Goal: Participate in discussion: Engage in conversation with other users on a specific topic

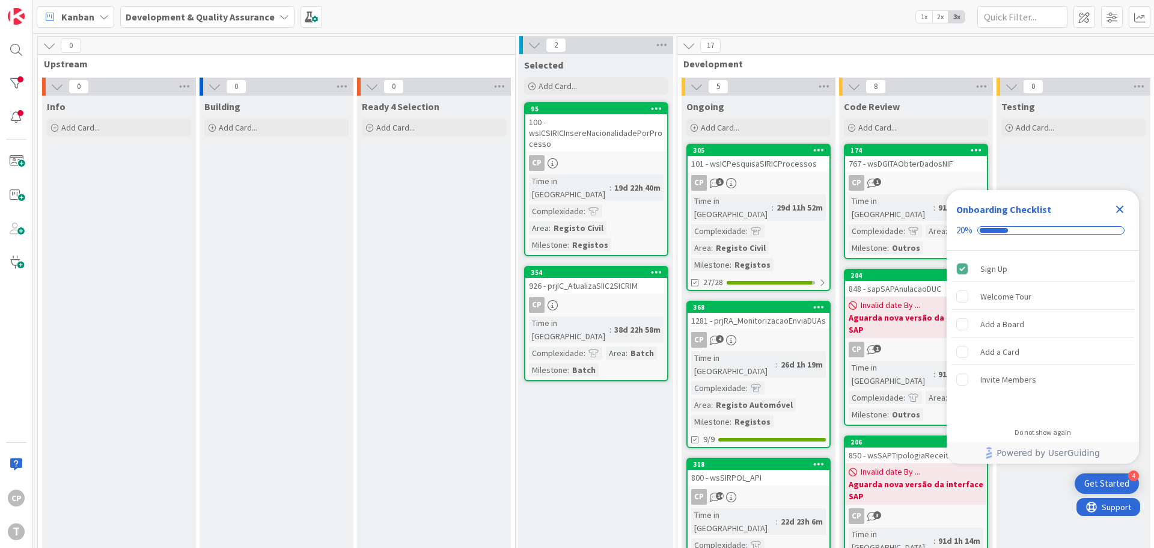
click at [753, 470] on div "800 - wsSIRPOL_API" at bounding box center [759, 478] width 142 height 16
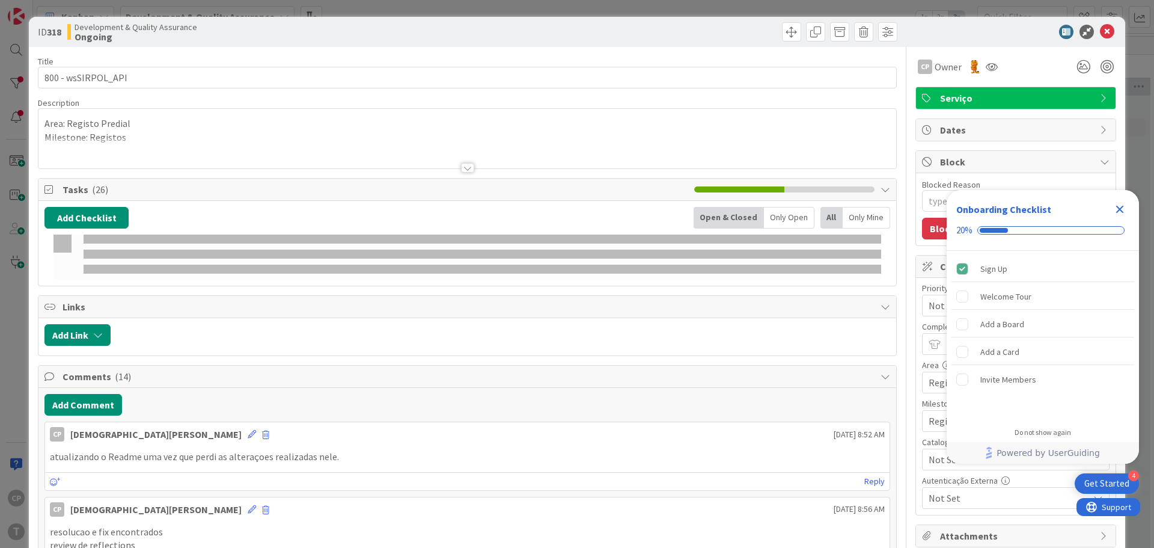
click at [1118, 205] on icon "Close Checklist" at bounding box center [1120, 209] width 14 height 14
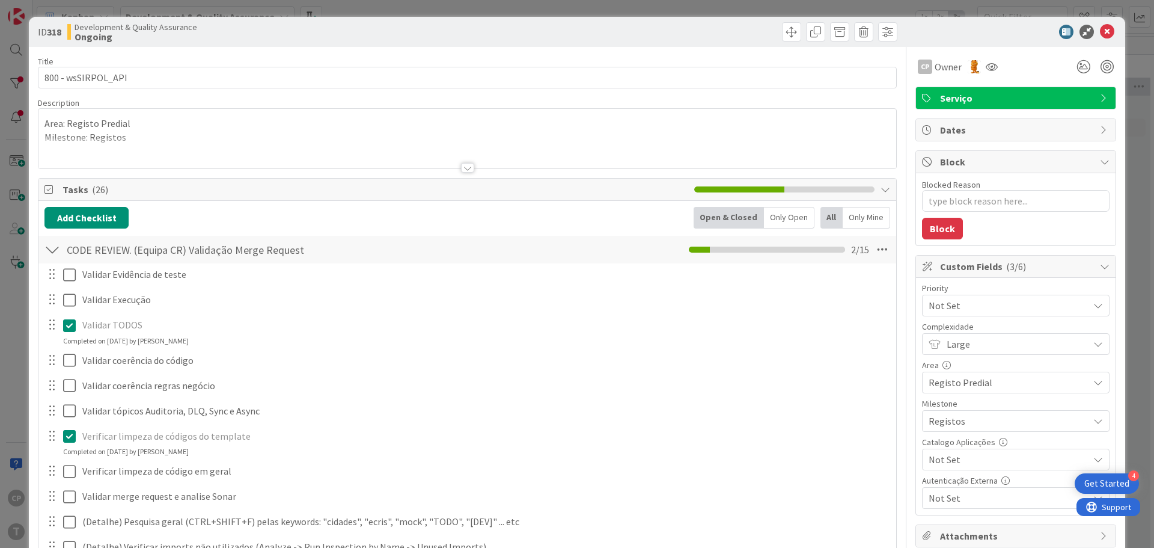
type textarea "x"
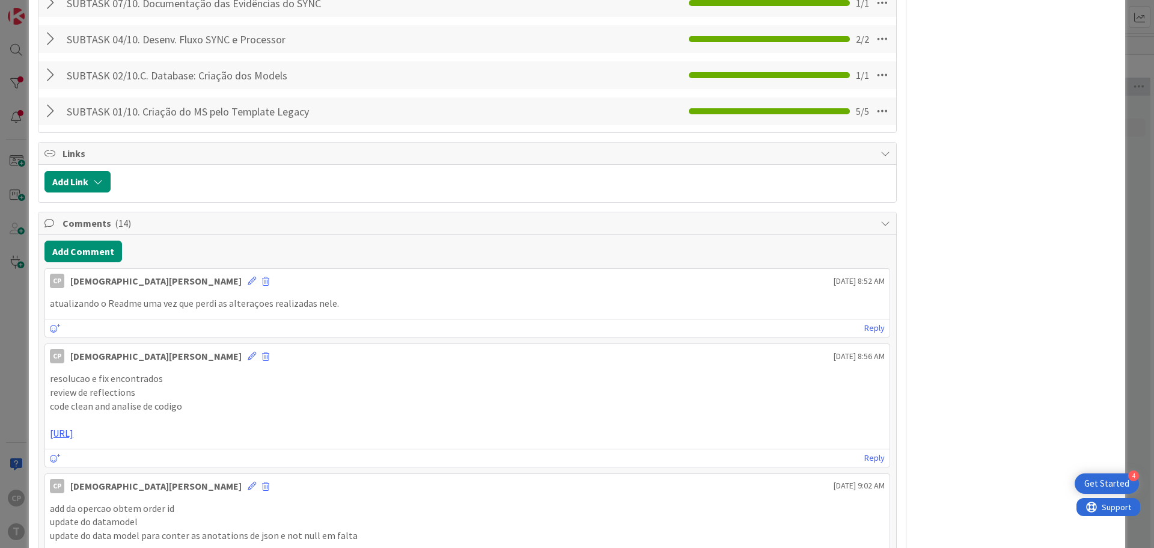
scroll to position [782, 0]
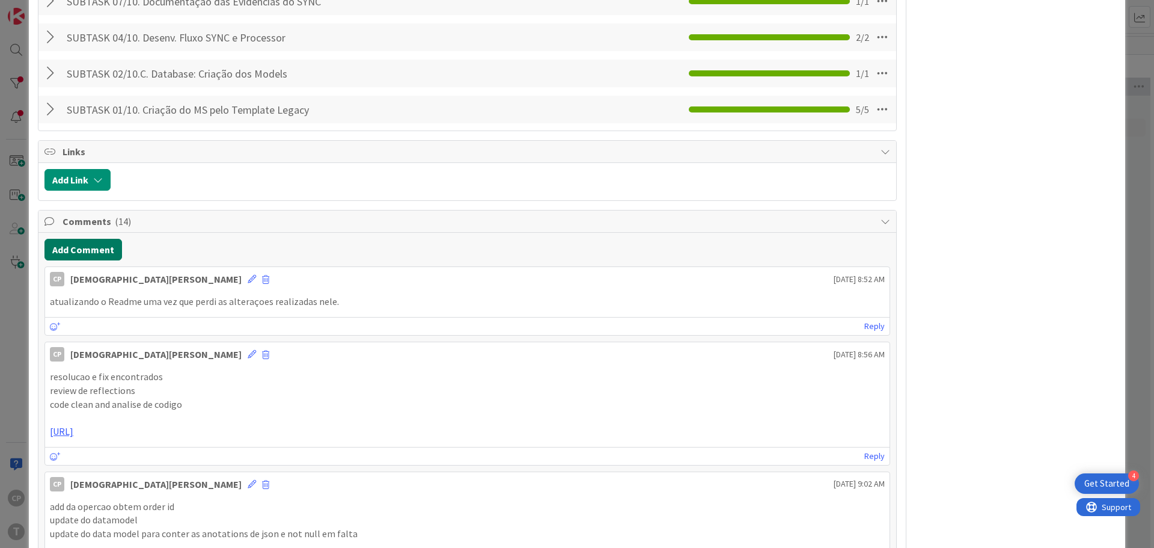
click at [90, 246] on button "Add Comment" at bounding box center [83, 250] width 78 height 22
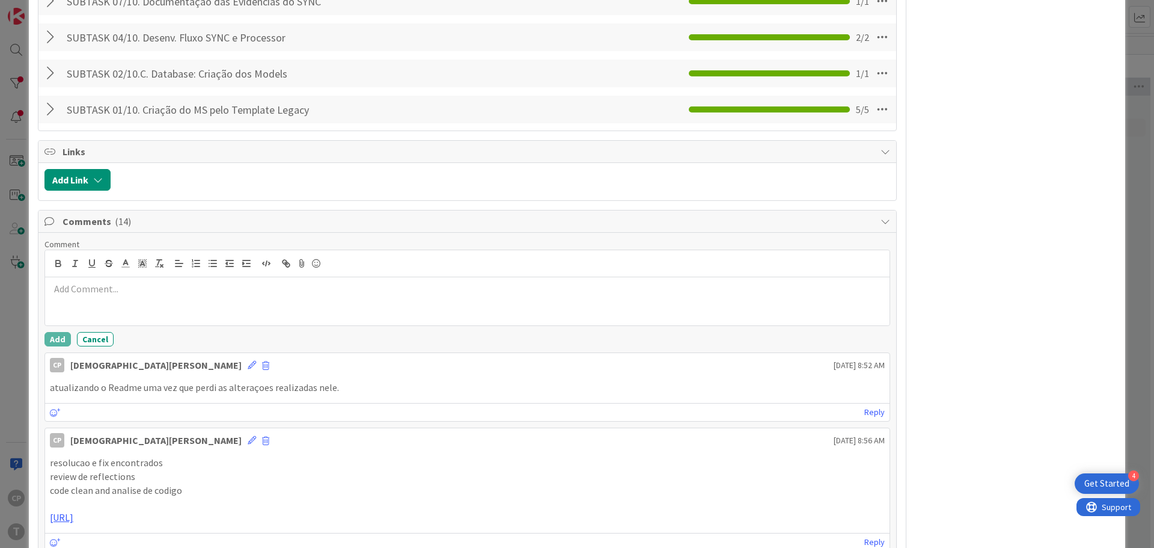
click at [167, 304] on div at bounding box center [467, 301] width 845 height 48
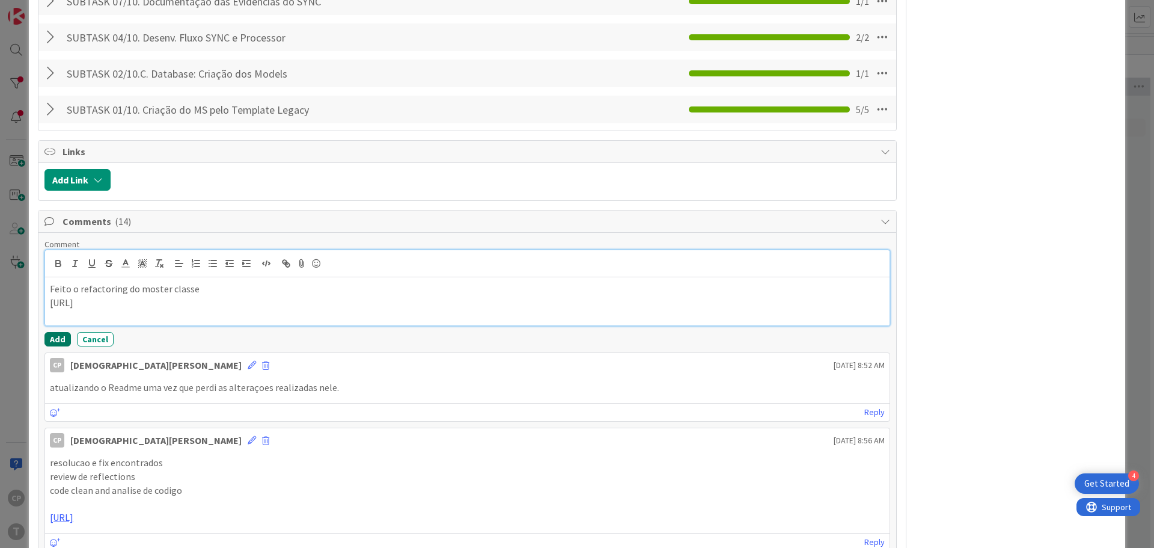
click at [56, 338] on button "Add" at bounding box center [57, 339] width 26 height 14
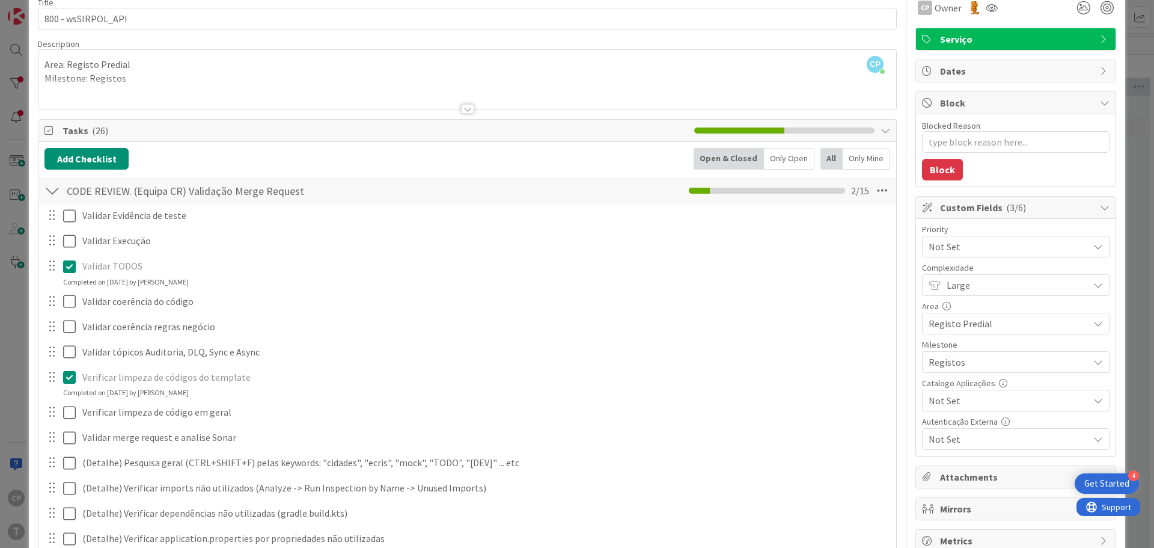
scroll to position [0, 0]
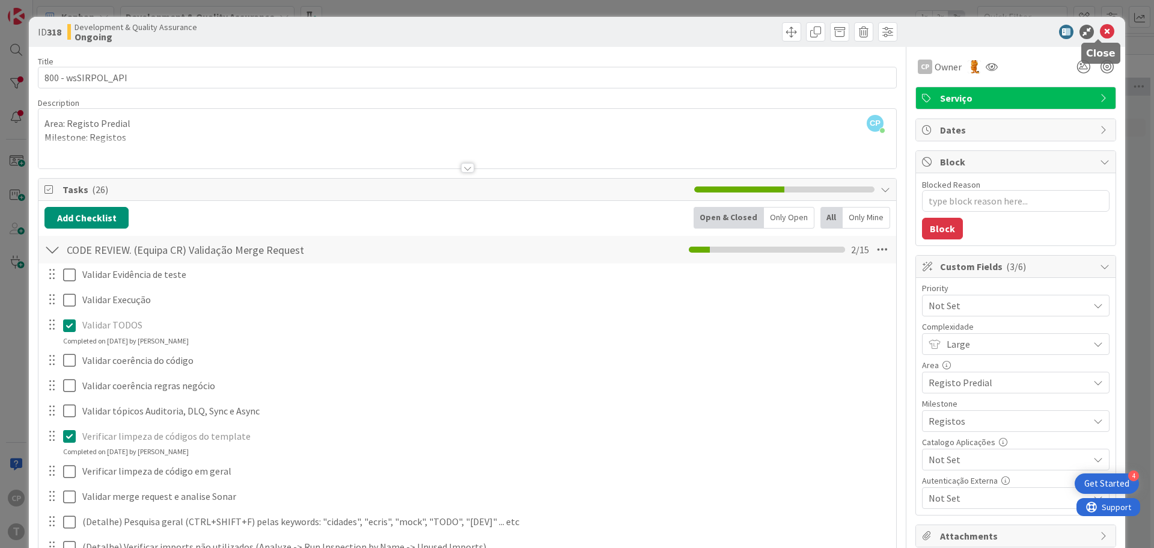
click at [1100, 31] on icon at bounding box center [1107, 32] width 14 height 14
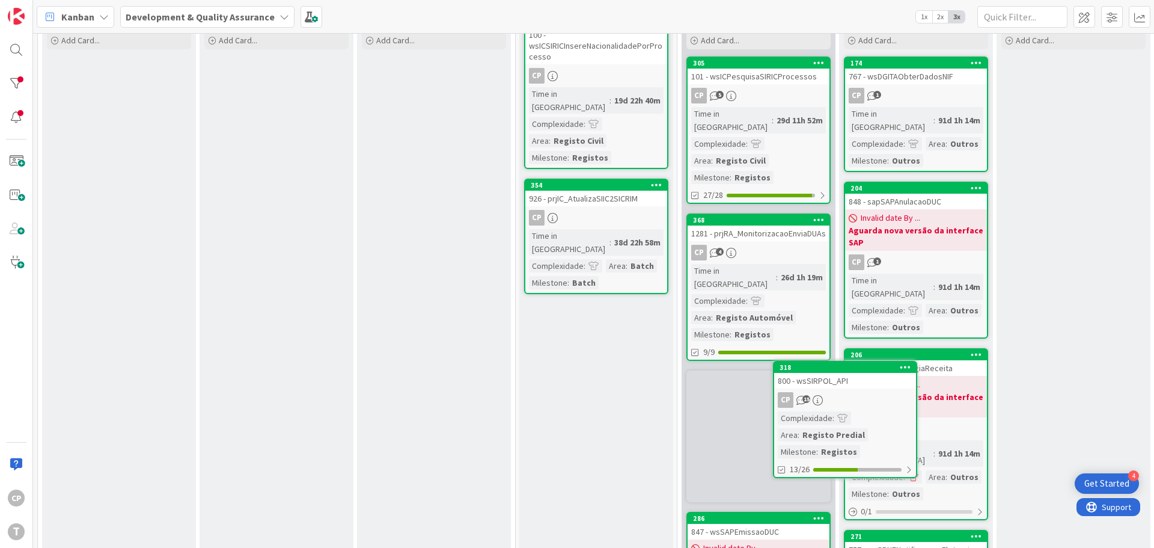
scroll to position [88, 0]
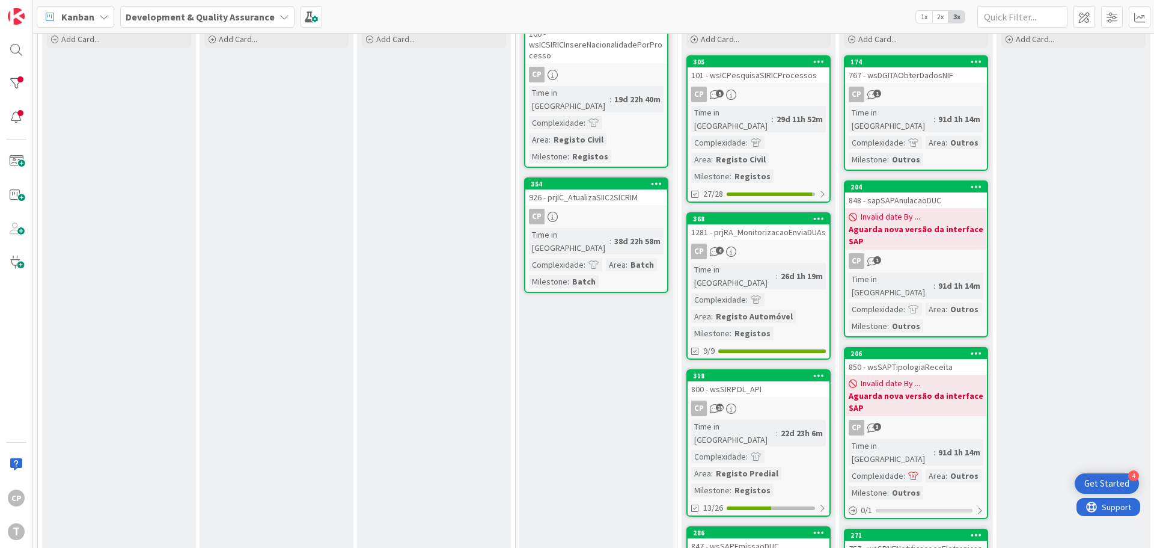
click at [749, 372] on link "318 800 - wsSIRPOL_API CP 15 Time in [GEOGRAPHIC_DATA] : 22d 23h 6m Complexidad…" at bounding box center [759, 442] width 144 height 147
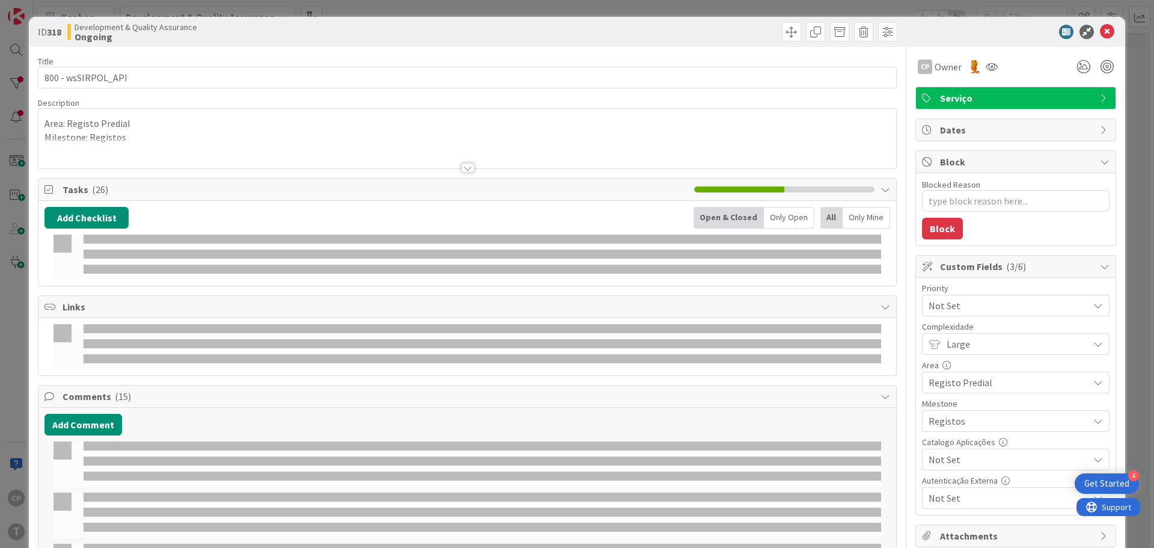
type textarea "x"
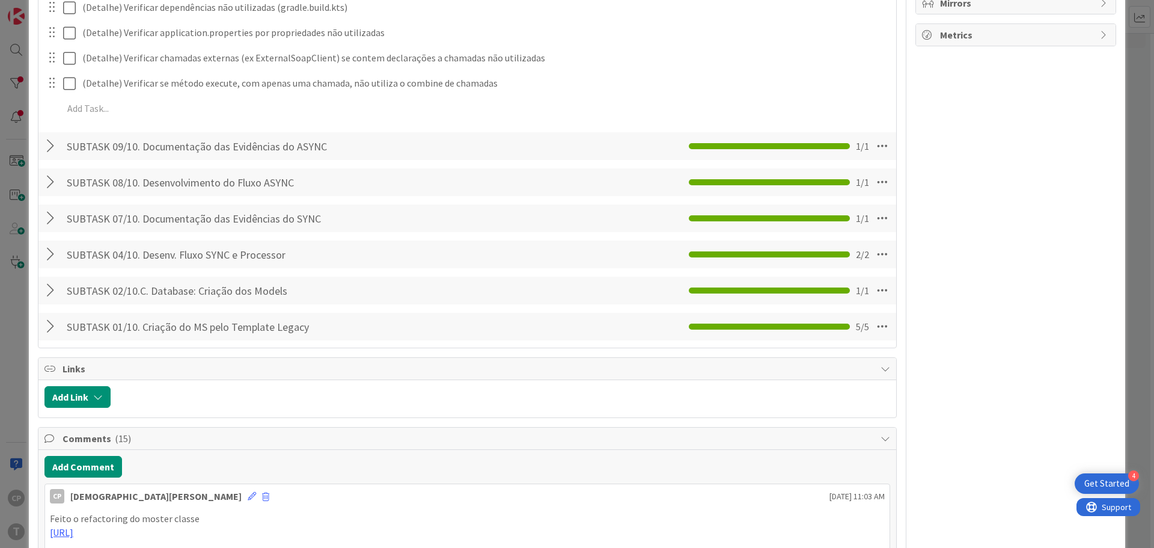
scroll to position [782, 0]
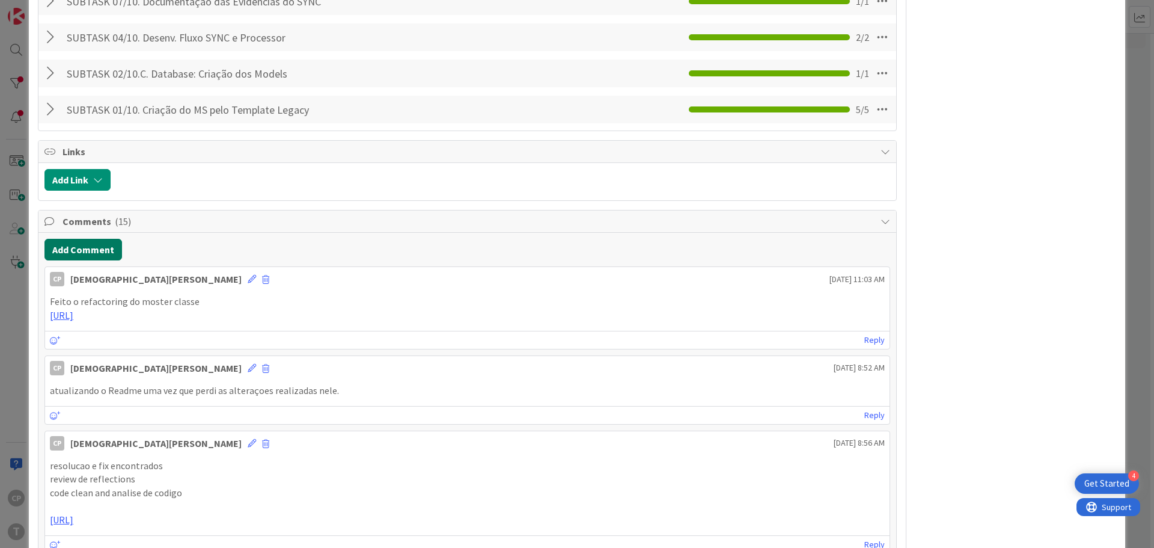
click at [94, 252] on button "Add Comment" at bounding box center [83, 250] width 78 height 22
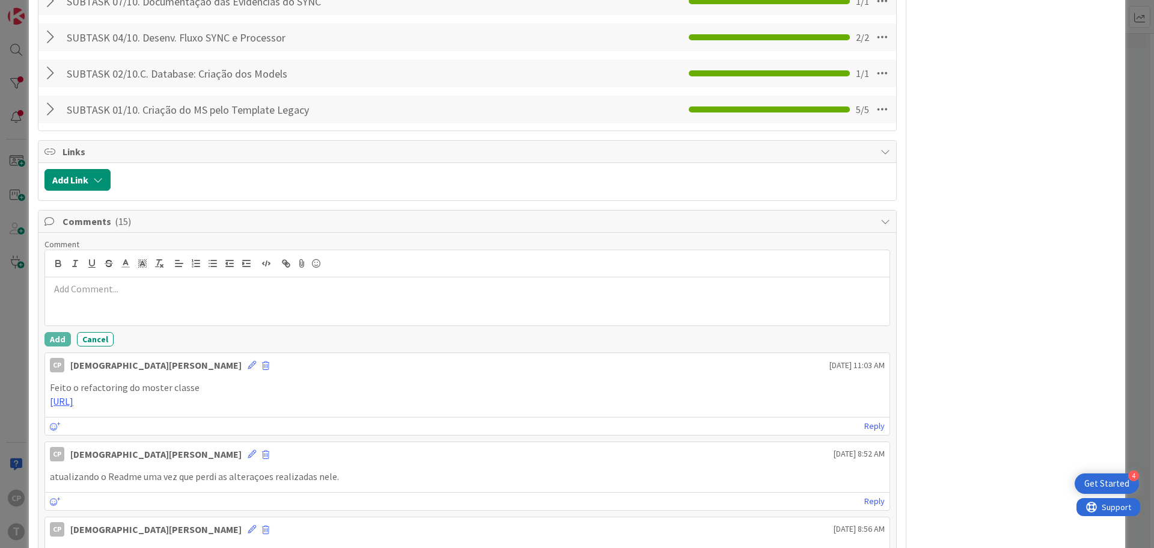
click at [190, 302] on div at bounding box center [467, 301] width 845 height 48
click at [61, 344] on button "Add" at bounding box center [57, 339] width 26 height 14
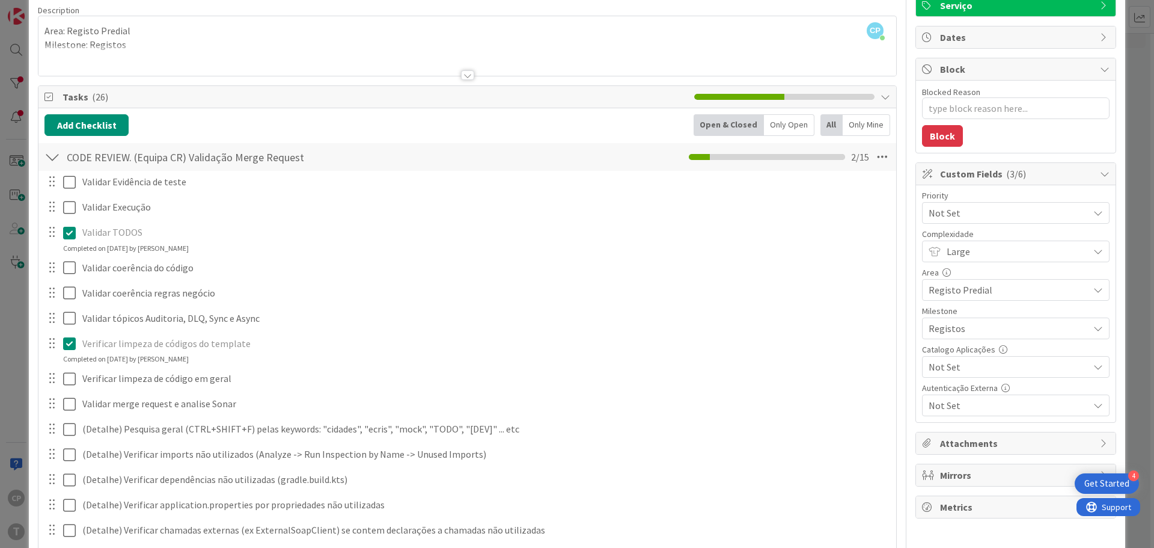
scroll to position [0, 0]
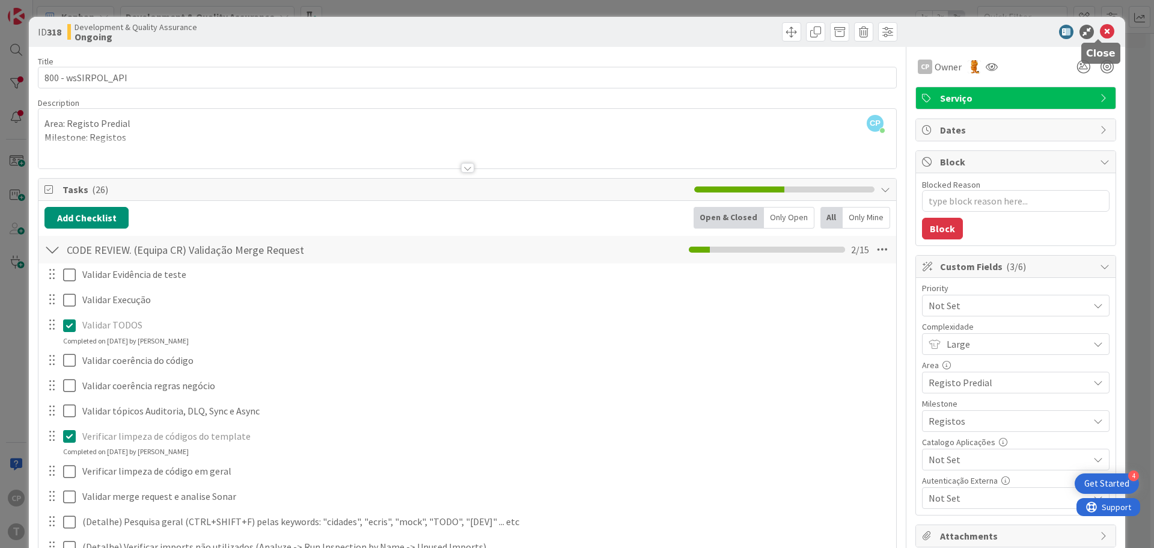
click at [1101, 30] on icon at bounding box center [1107, 32] width 14 height 14
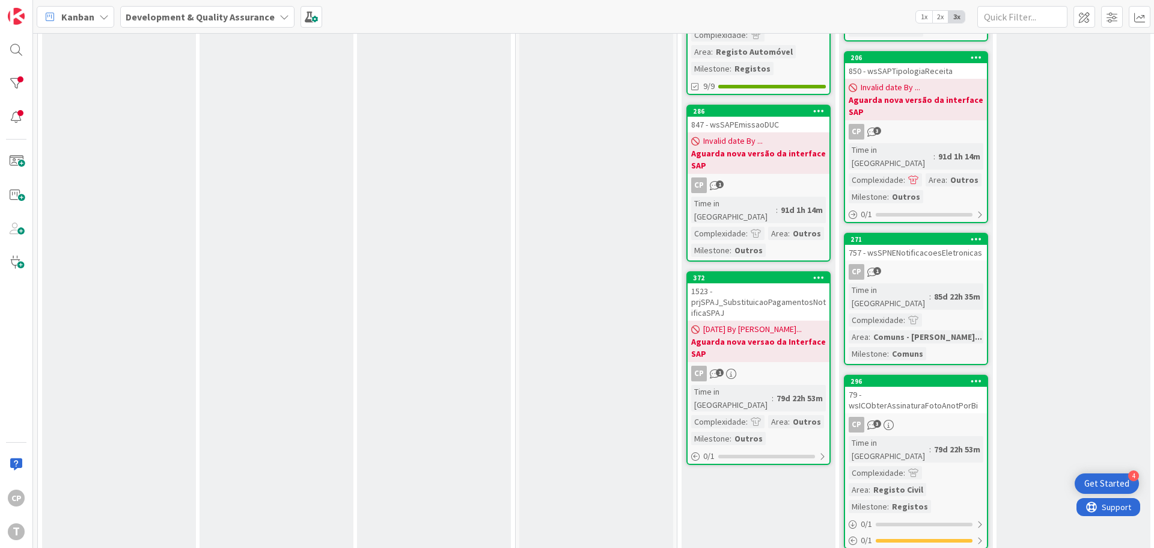
scroll to position [180, 0]
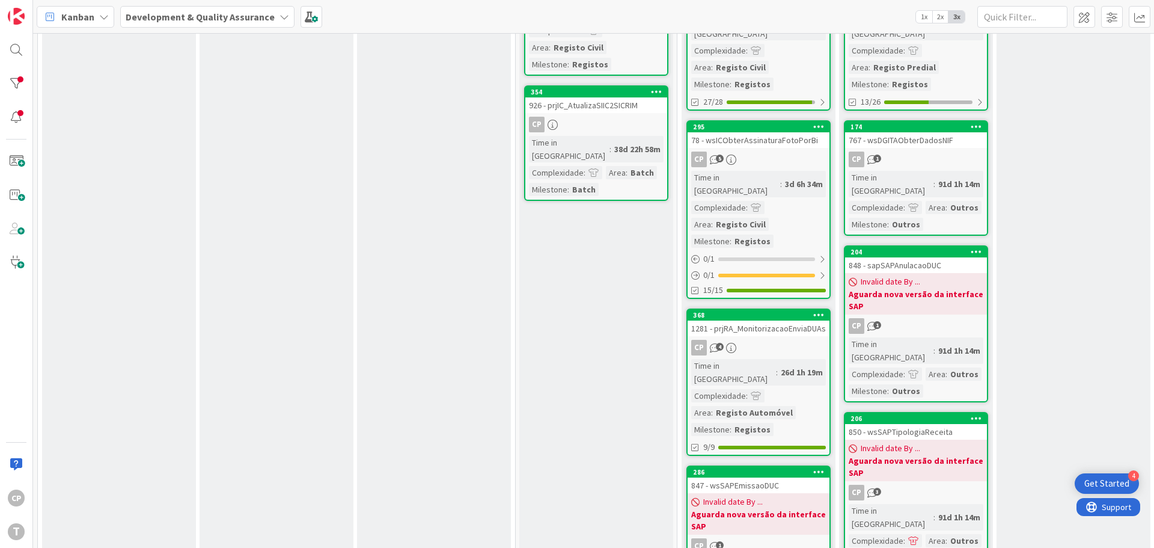
click at [762, 132] on div "78 - wsICObterAssinaturaFotoPorBi" at bounding box center [759, 140] width 142 height 16
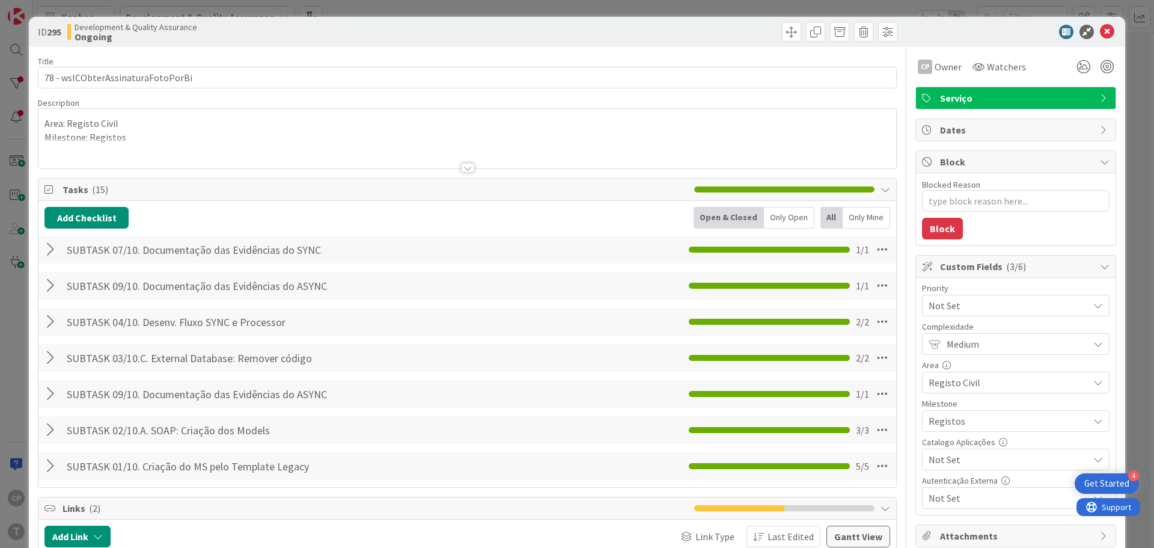
type textarea "x"
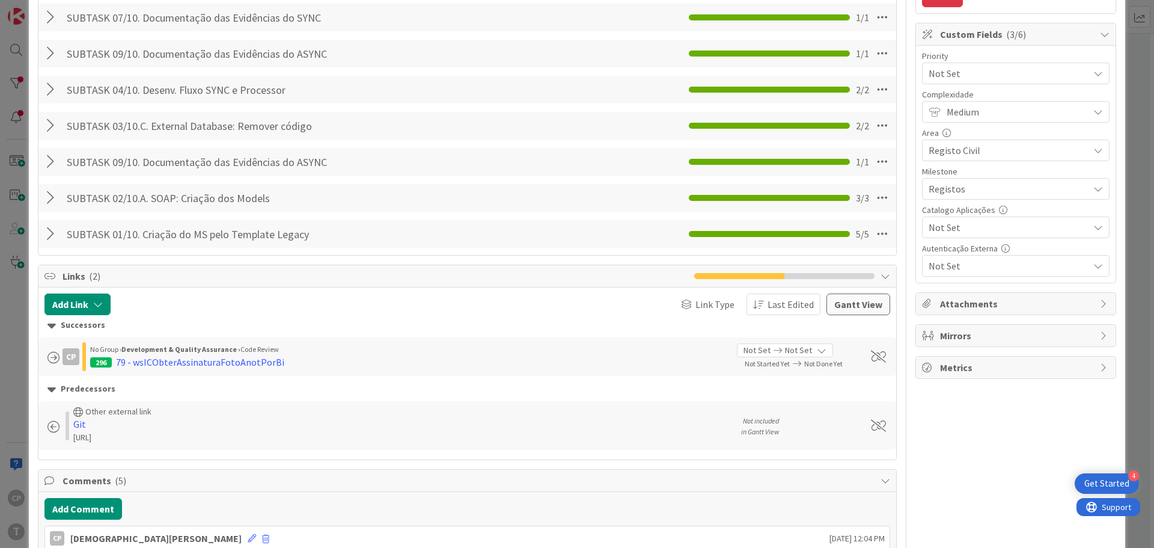
scroll to position [361, 0]
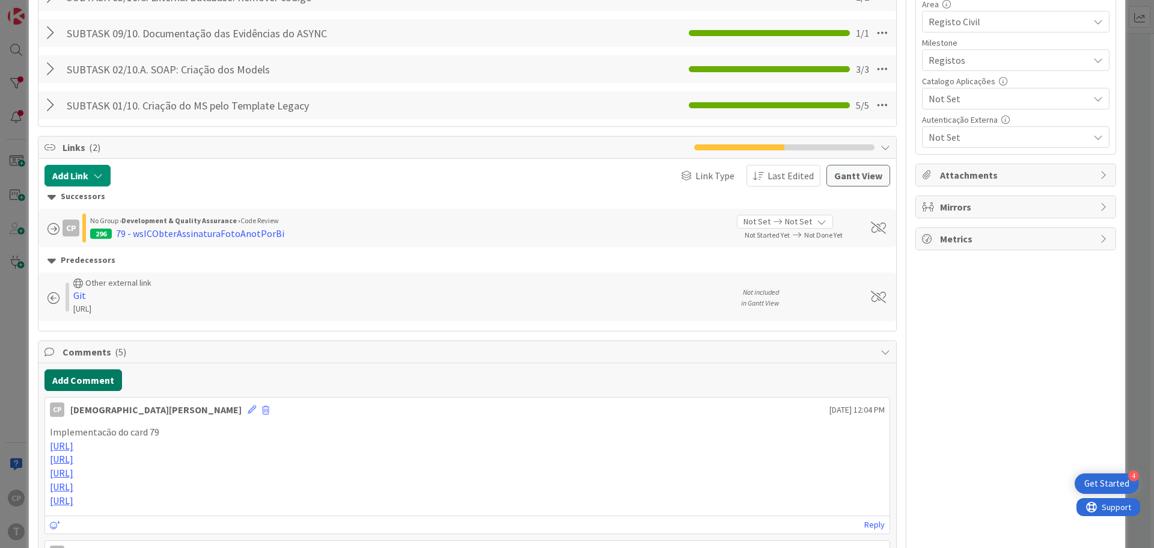
click at [90, 377] on button "Add Comment" at bounding box center [83, 380] width 78 height 22
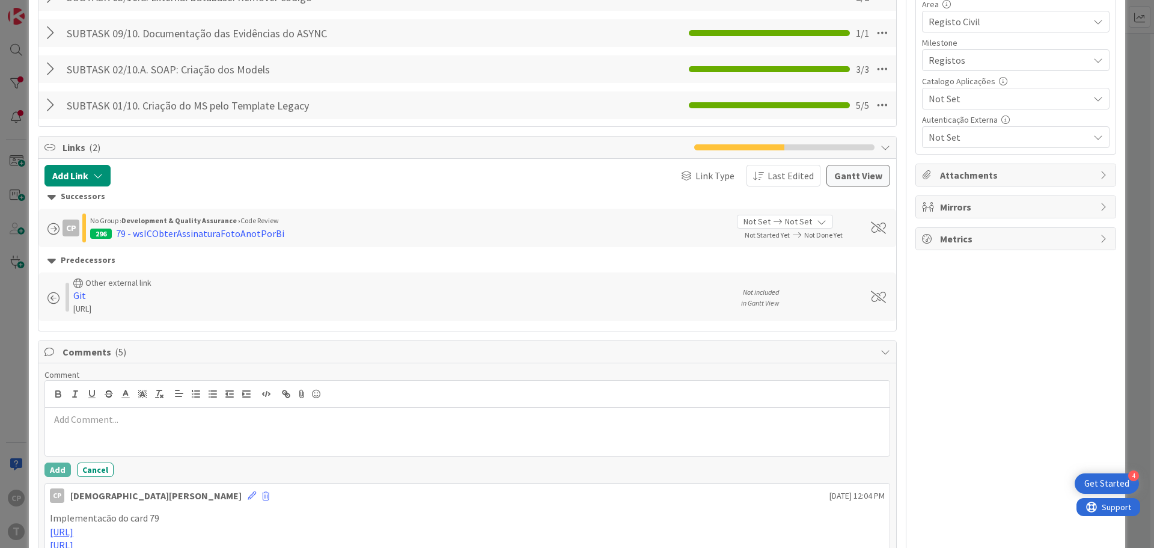
click at [194, 417] on p at bounding box center [467, 419] width 835 height 14
click at [56, 466] on button "Add" at bounding box center [57, 469] width 26 height 14
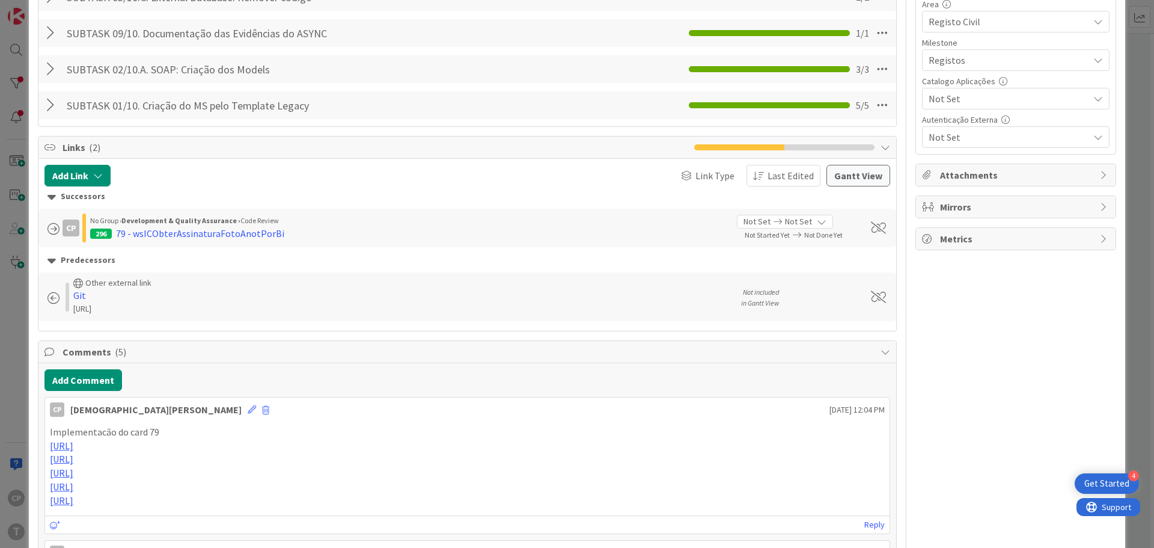
type textarea "x"
